Goal: Contribute content

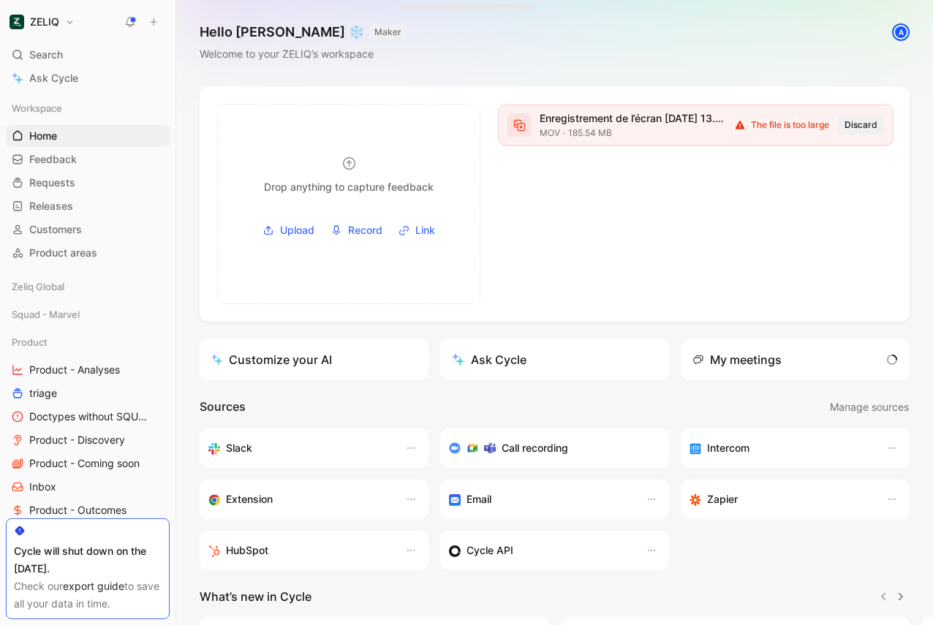
click at [874, 124] on span "Discard" at bounding box center [860, 125] width 33 height 15
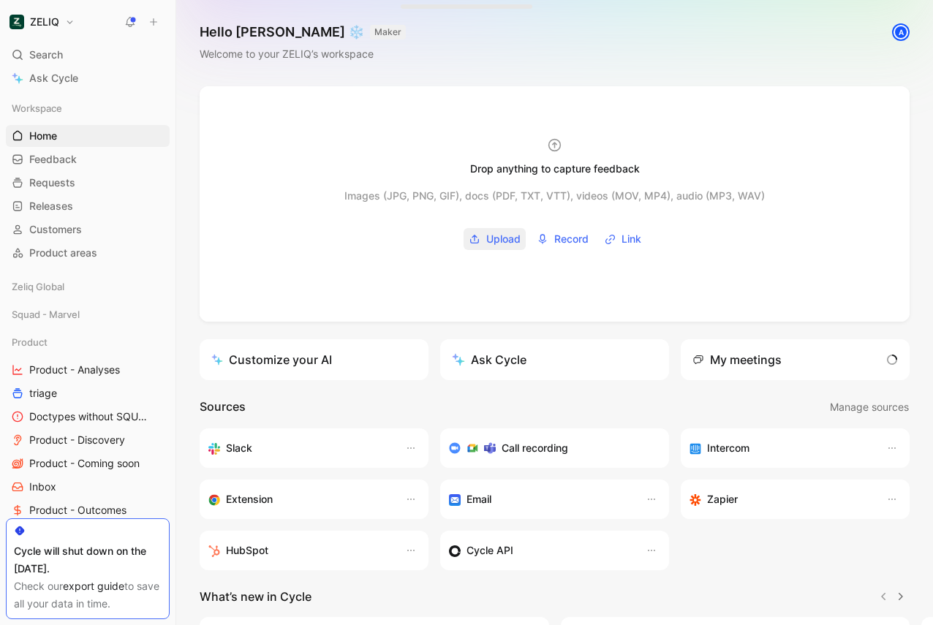
click at [486, 242] on span "Upload" at bounding box center [503, 239] width 34 height 18
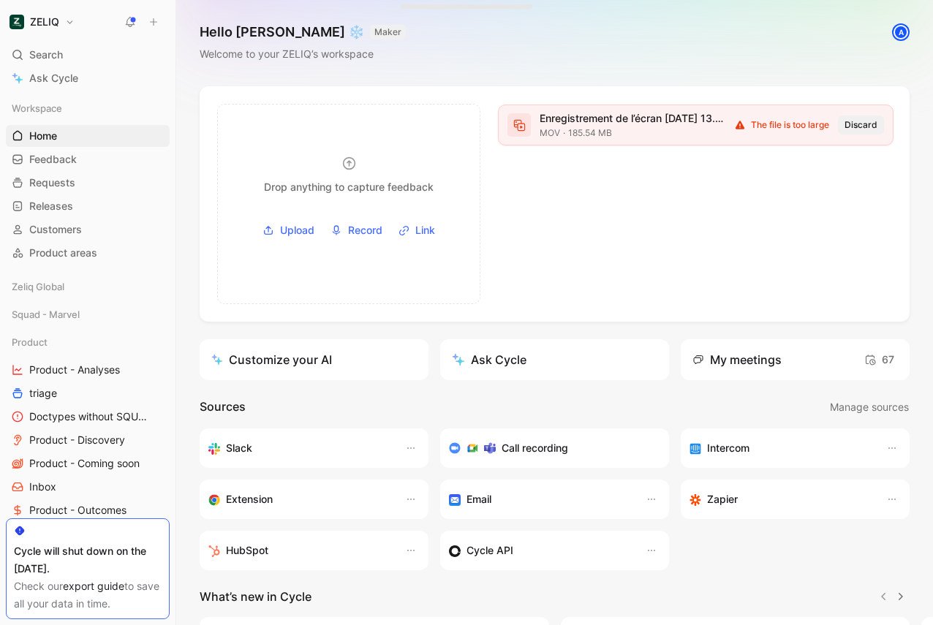
click at [867, 127] on span "Discard" at bounding box center [860, 125] width 33 height 15
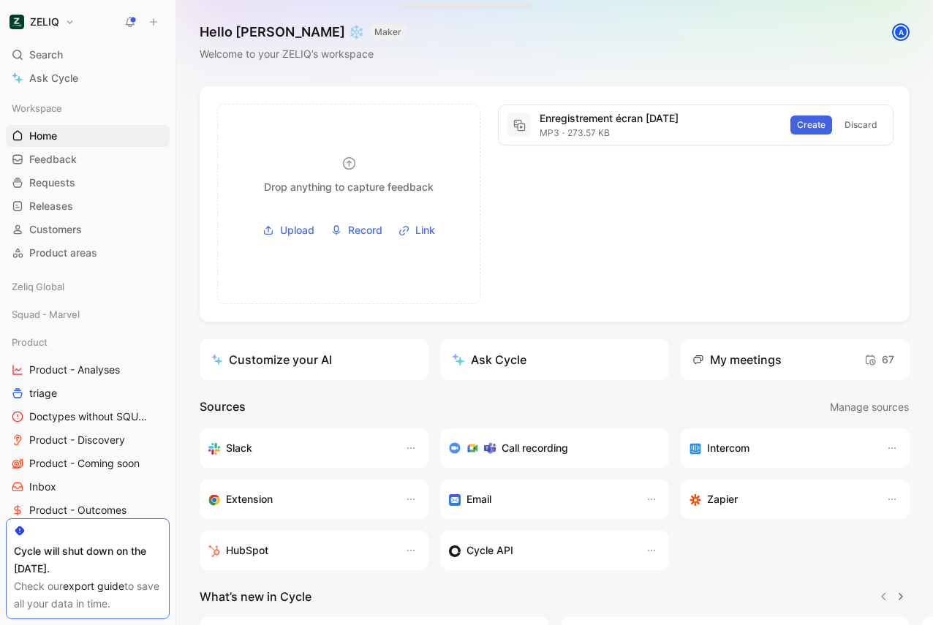
click at [812, 120] on span "Create" at bounding box center [811, 125] width 29 height 15
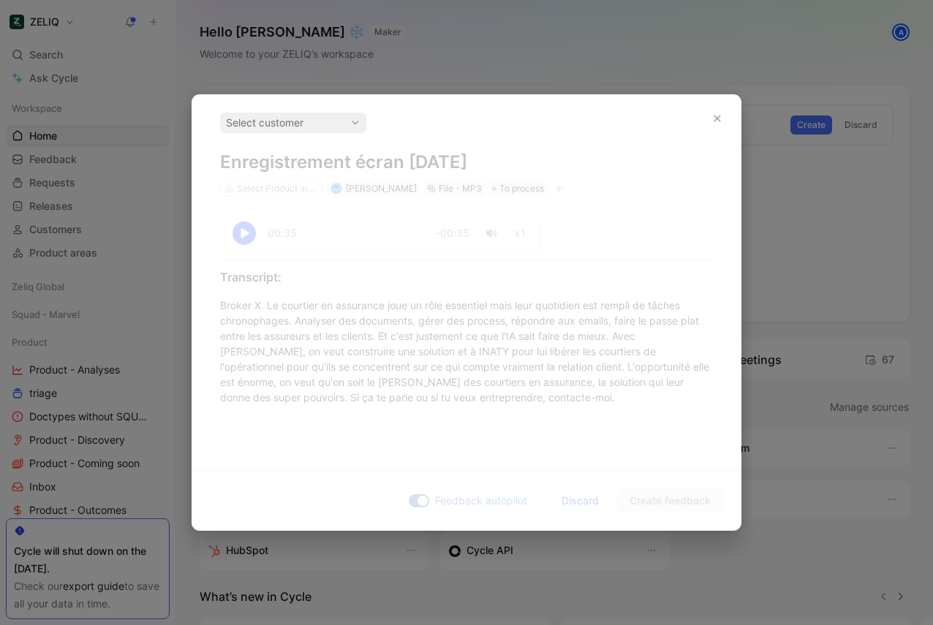
click at [296, 344] on div "Select customer Enregistrement écran [DATE] Select Product areas [PERSON_NAME]…" at bounding box center [466, 277] width 548 height 364
click at [477, 363] on div "Select customer Enregistrement écran [DATE] Select Product areas [PERSON_NAME]…" at bounding box center [466, 277] width 548 height 364
click at [273, 121] on div "Select customer" at bounding box center [293, 123] width 135 height 18
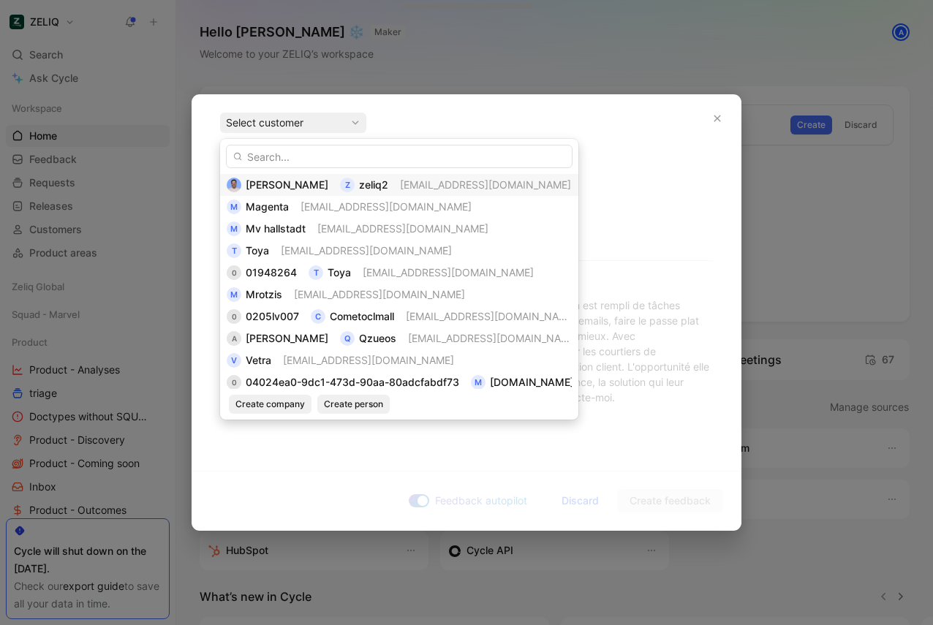
click at [264, 174] on div "[PERSON_NAME] z zeliq2 [EMAIL_ADDRESS][DOMAIN_NAME]" at bounding box center [399, 185] width 358 height 22
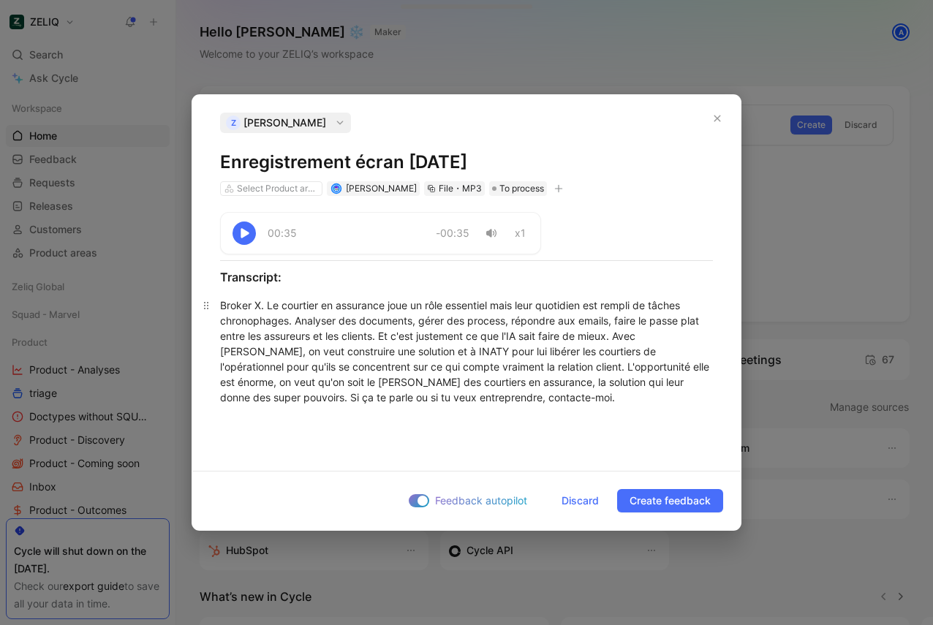
click at [281, 328] on div "Broker X. Le courtier en assurance joue un rôle essentiel mais leur quotidien e…" at bounding box center [466, 351] width 493 height 107
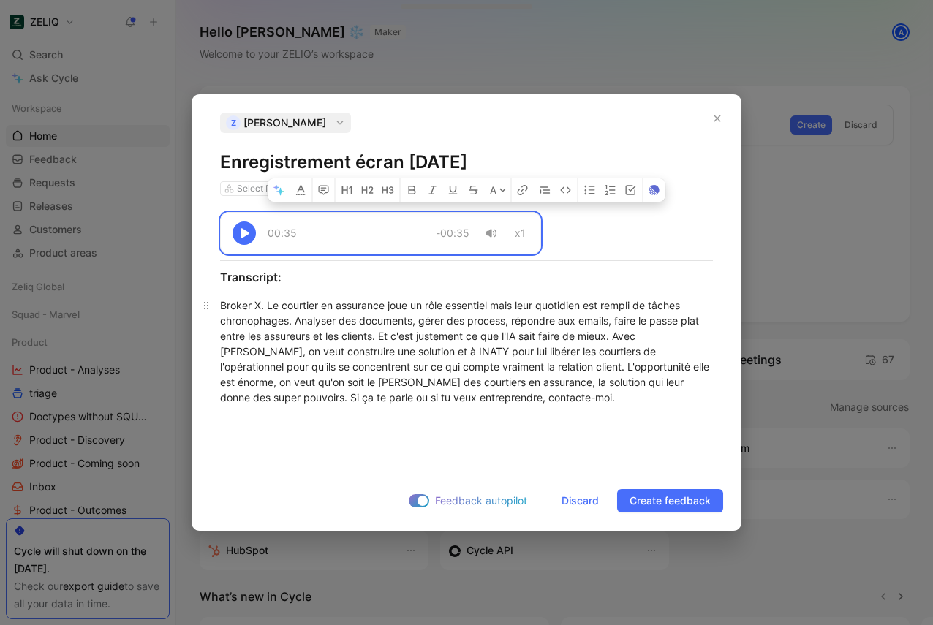
copy div "00:35 -00:35 x1 Transcript: Broker X. Le courtier en assurance joue un rôle ess…"
